Goal: Communication & Community: Share content

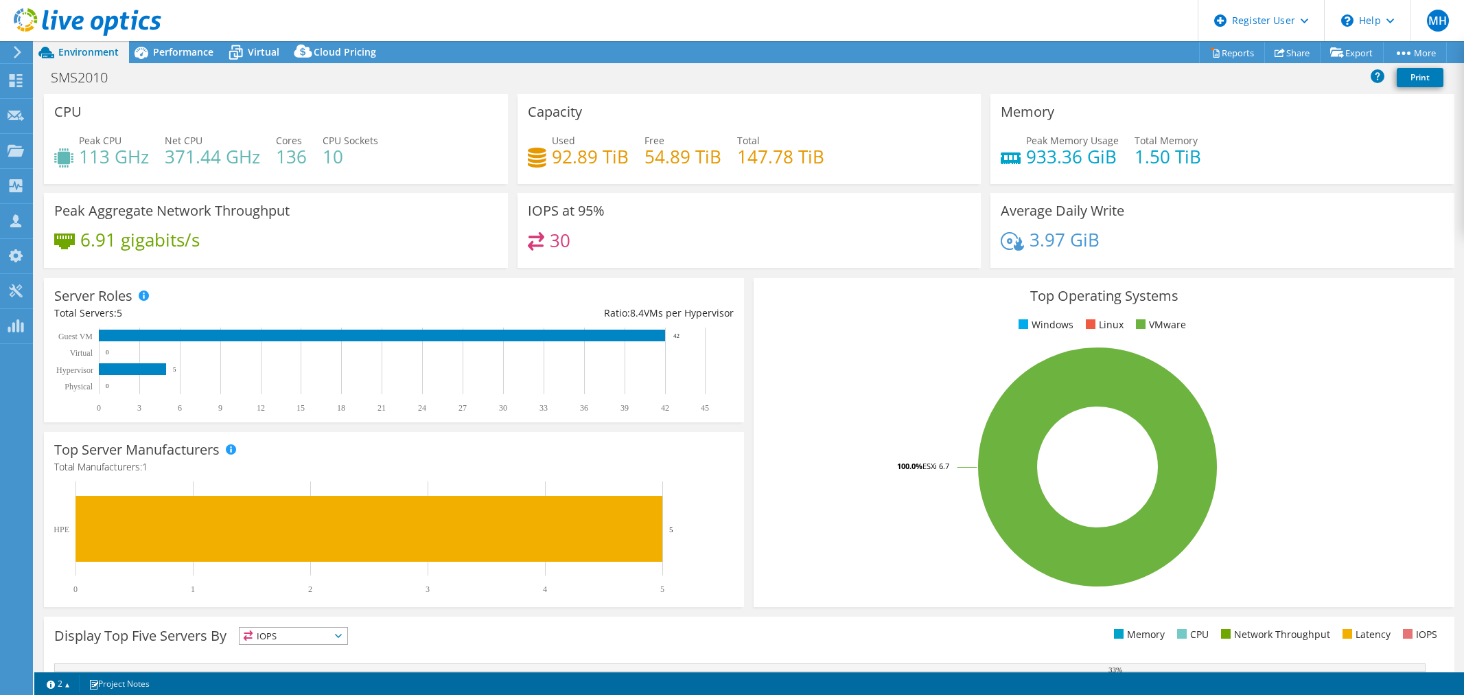
select select "USD"
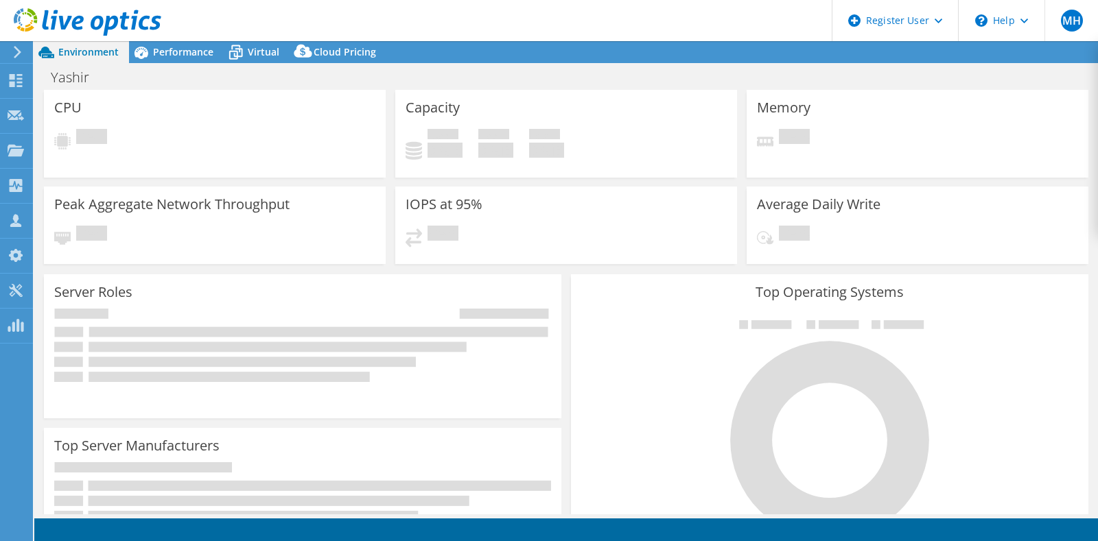
select select "USD"
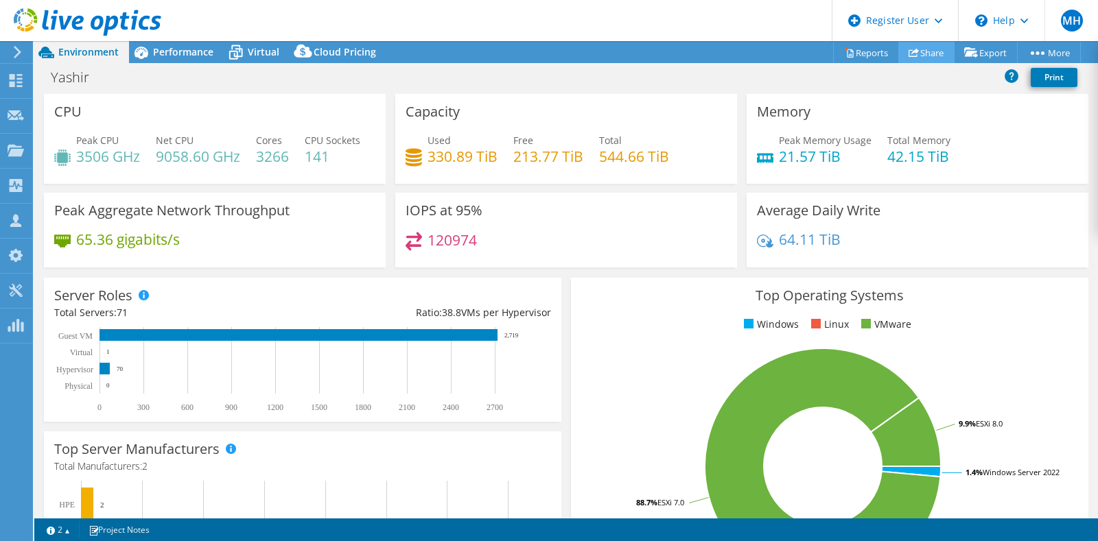
click at [940, 51] on link "Share" at bounding box center [926, 52] width 56 height 21
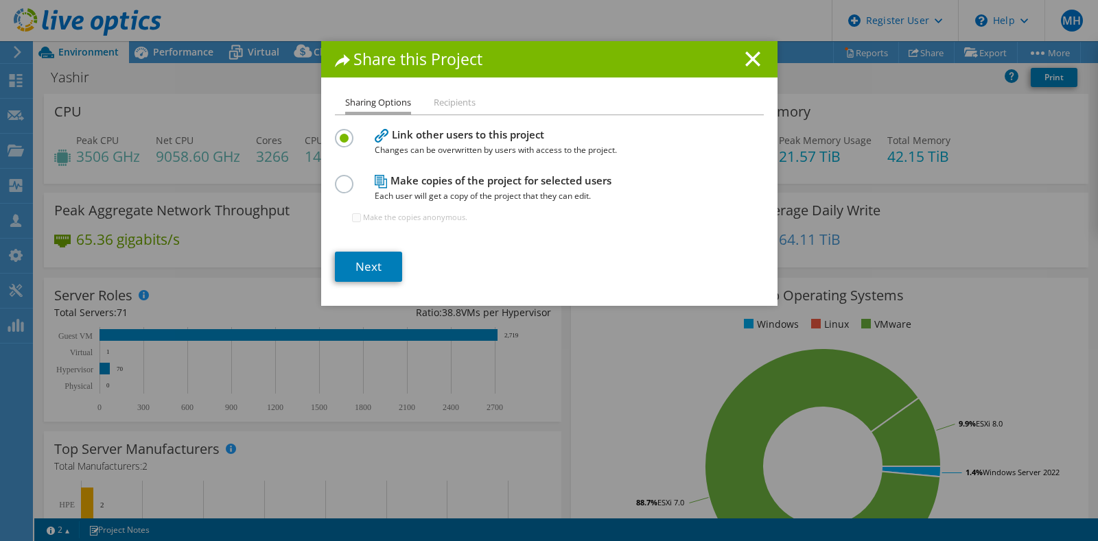
click at [338, 178] on label at bounding box center [347, 176] width 24 height 3
click at [0, 0] on input "radio" at bounding box center [0, 0] width 0 height 0
click at [336, 132] on label at bounding box center [347, 130] width 24 height 3
click at [0, 0] on input "radio" at bounding box center [0, 0] width 0 height 0
click at [371, 258] on link "Next" at bounding box center [368, 267] width 67 height 30
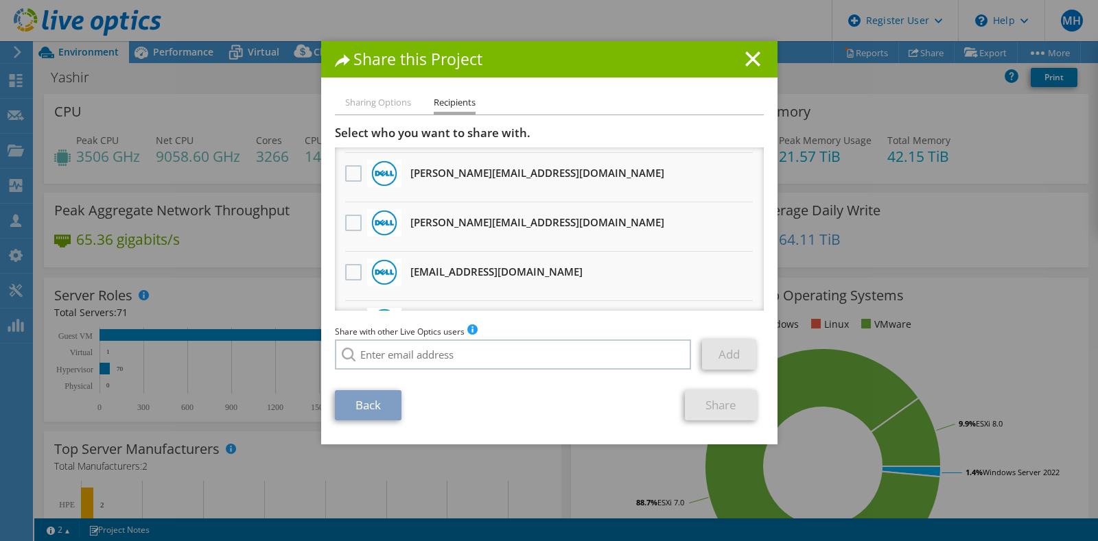
scroll to position [723, 0]
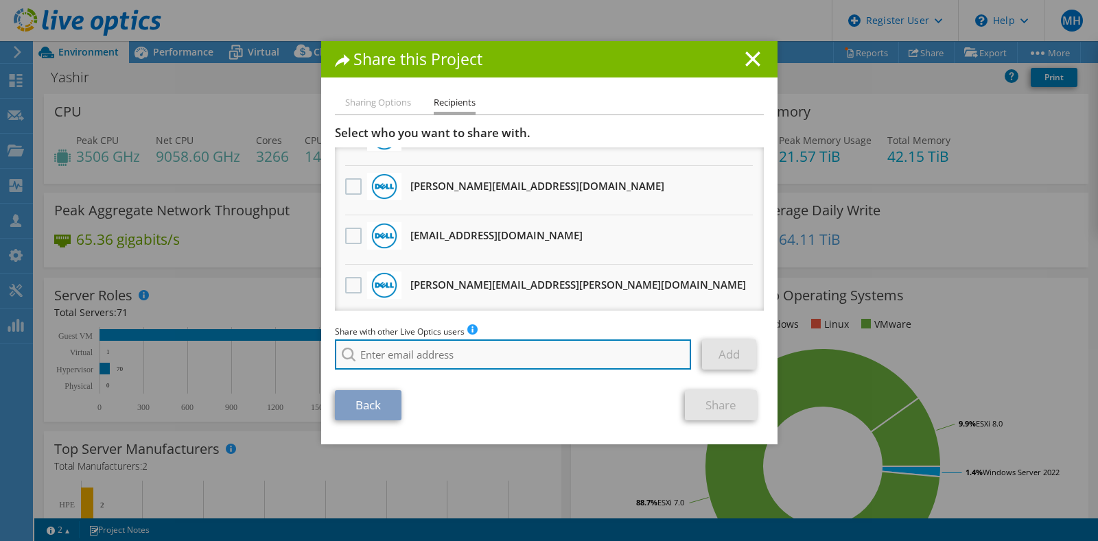
click at [533, 360] on input "search" at bounding box center [513, 355] width 357 height 30
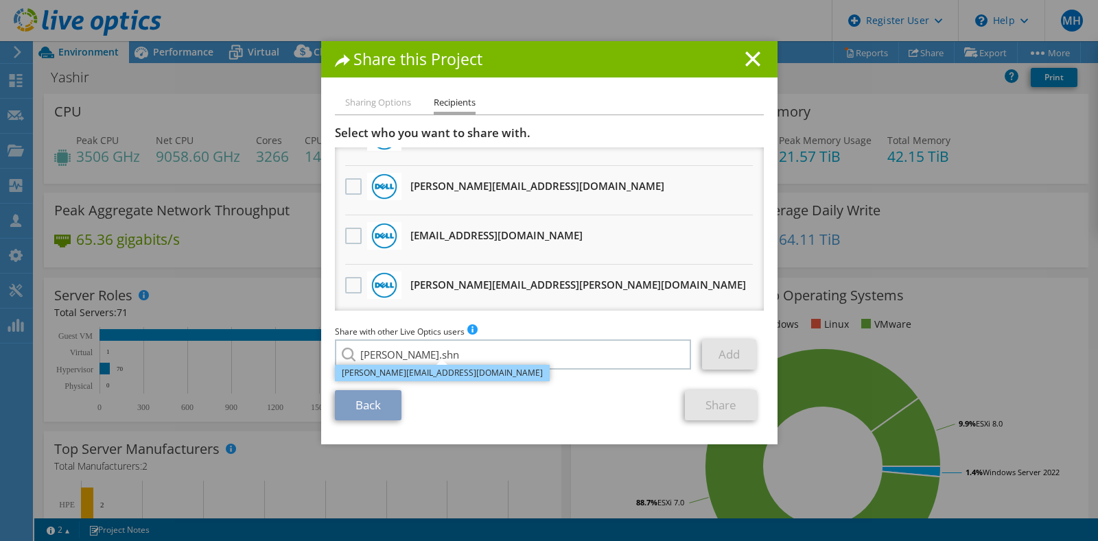
click at [437, 378] on li "[PERSON_NAME][EMAIL_ADDRESS][DOMAIN_NAME]" at bounding box center [442, 373] width 215 height 16
type input "[PERSON_NAME][EMAIL_ADDRESS][DOMAIN_NAME]"
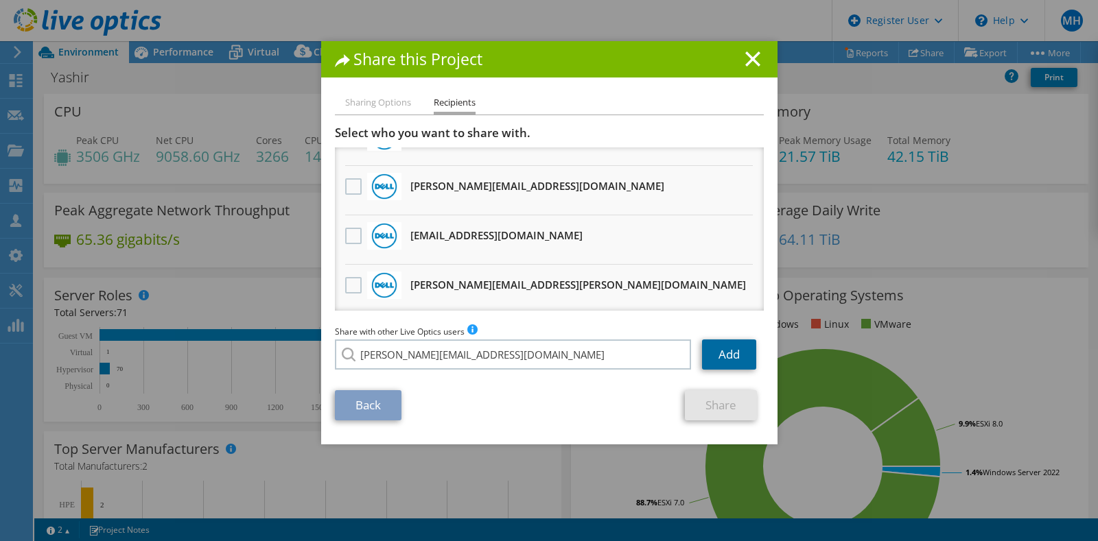
click at [711, 353] on link "Add" at bounding box center [729, 355] width 54 height 30
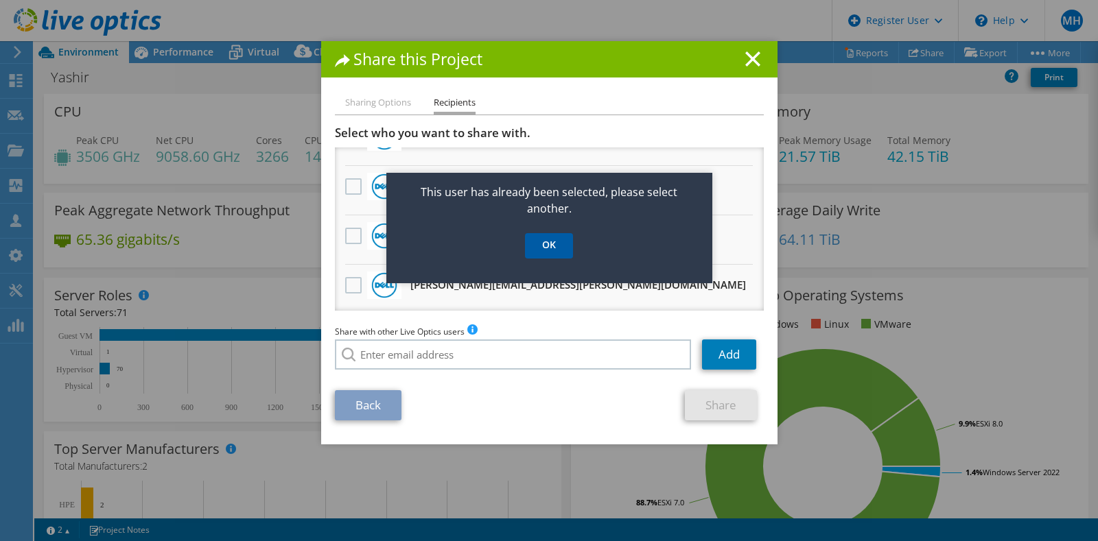
click at [544, 245] on link "OK" at bounding box center [549, 245] width 48 height 25
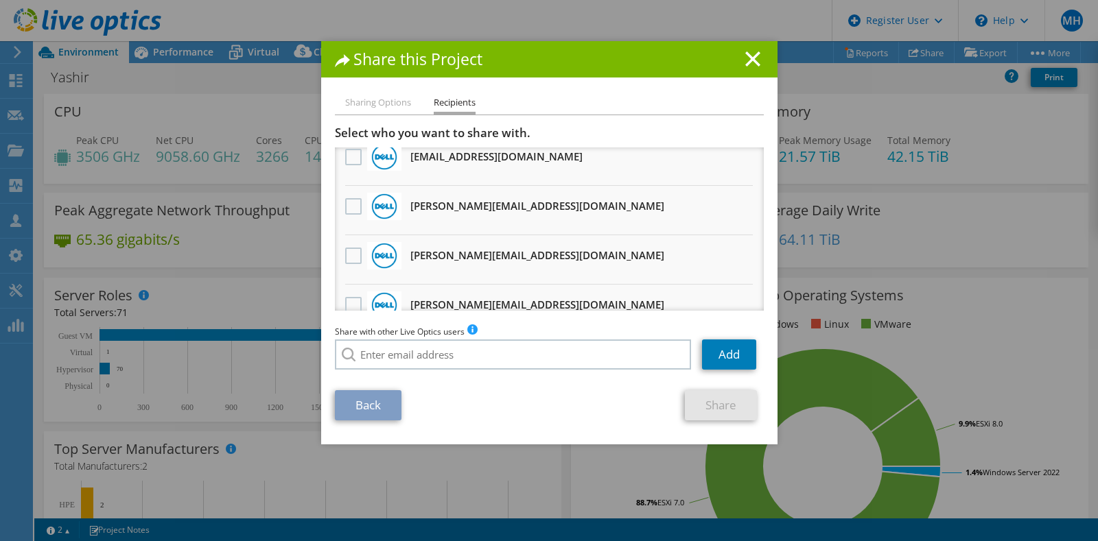
scroll to position [383, 0]
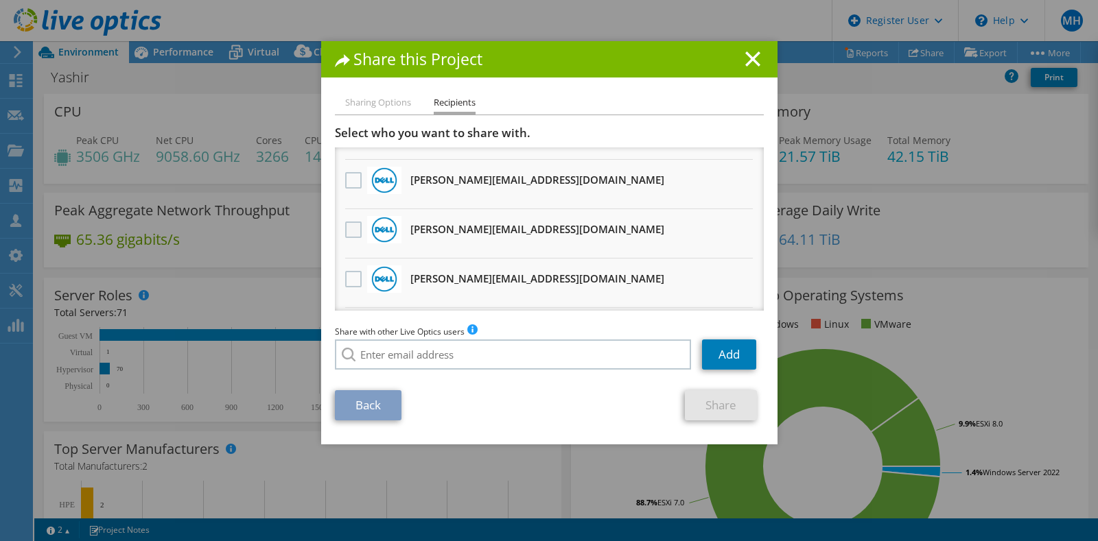
click at [347, 229] on label at bounding box center [355, 230] width 20 height 16
click at [0, 0] on input "checkbox" at bounding box center [0, 0] width 0 height 0
click at [703, 409] on link "Share" at bounding box center [721, 406] width 72 height 30
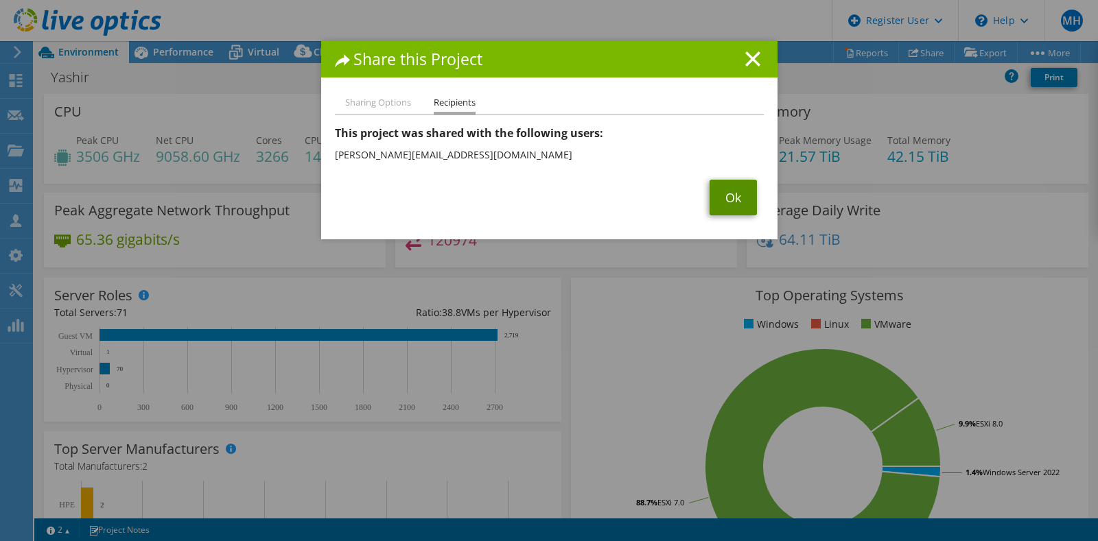
click at [727, 198] on link "Ok" at bounding box center [733, 198] width 47 height 36
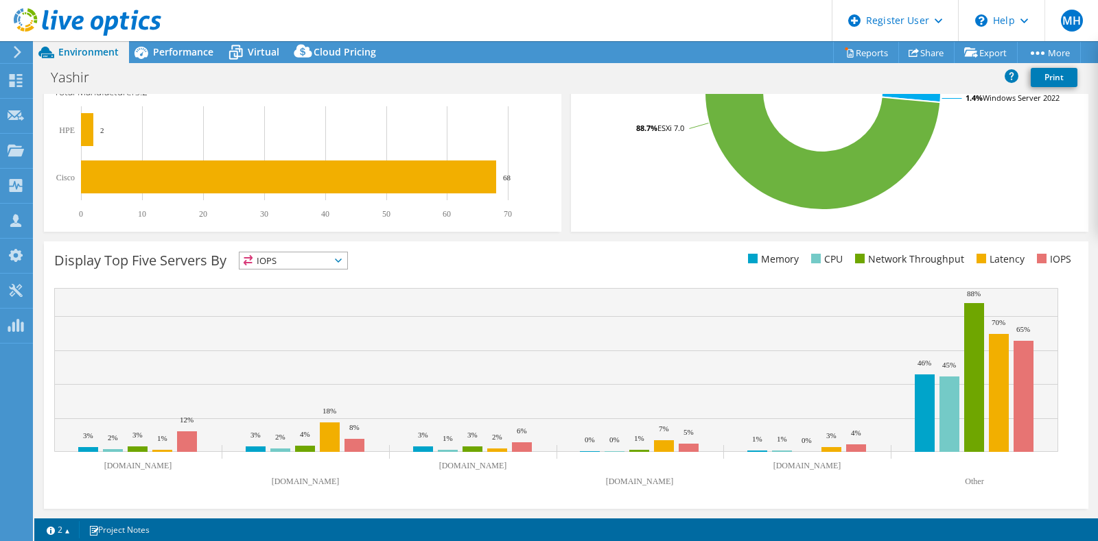
scroll to position [0, 0]
